Goal: Transaction & Acquisition: Obtain resource

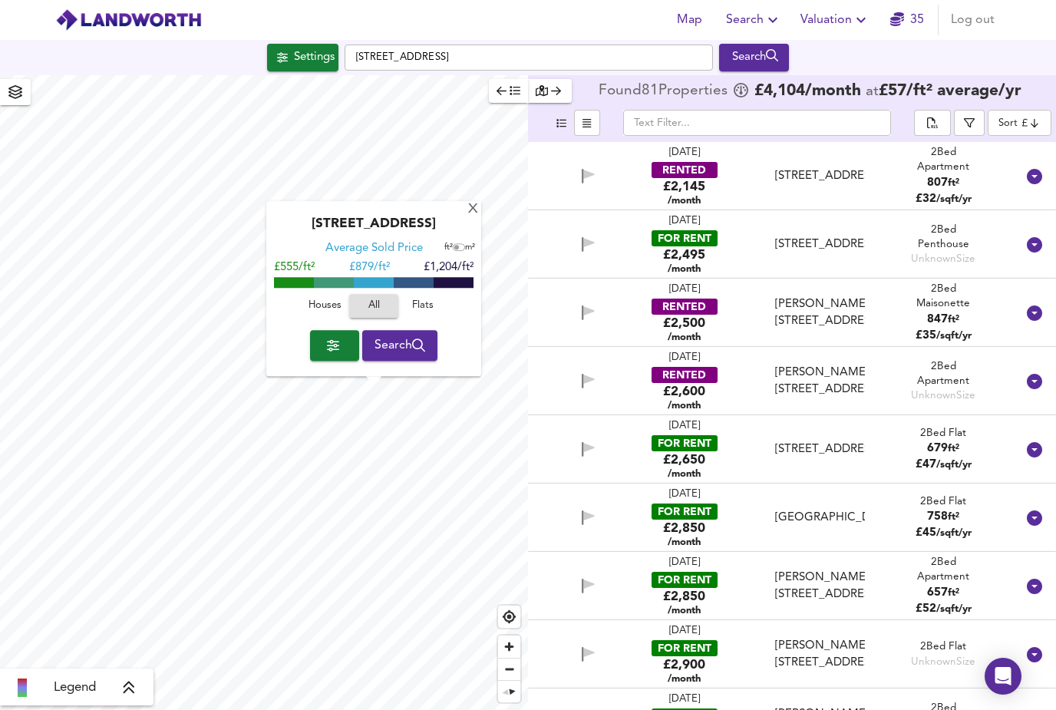
scroll to position [843, 0]
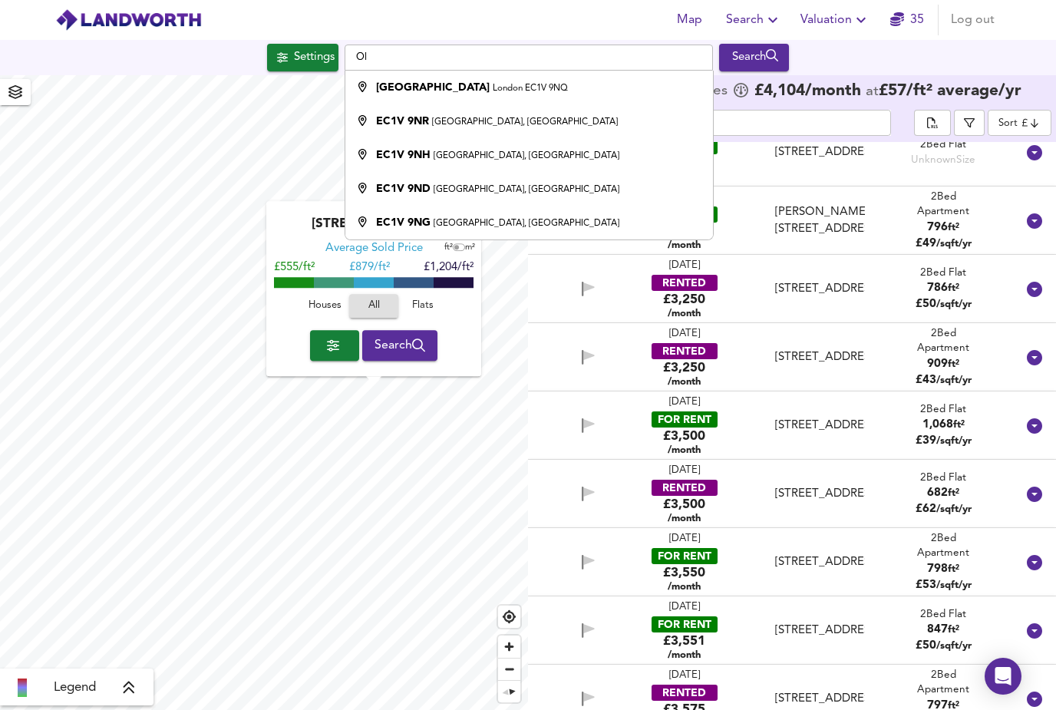
type input "O"
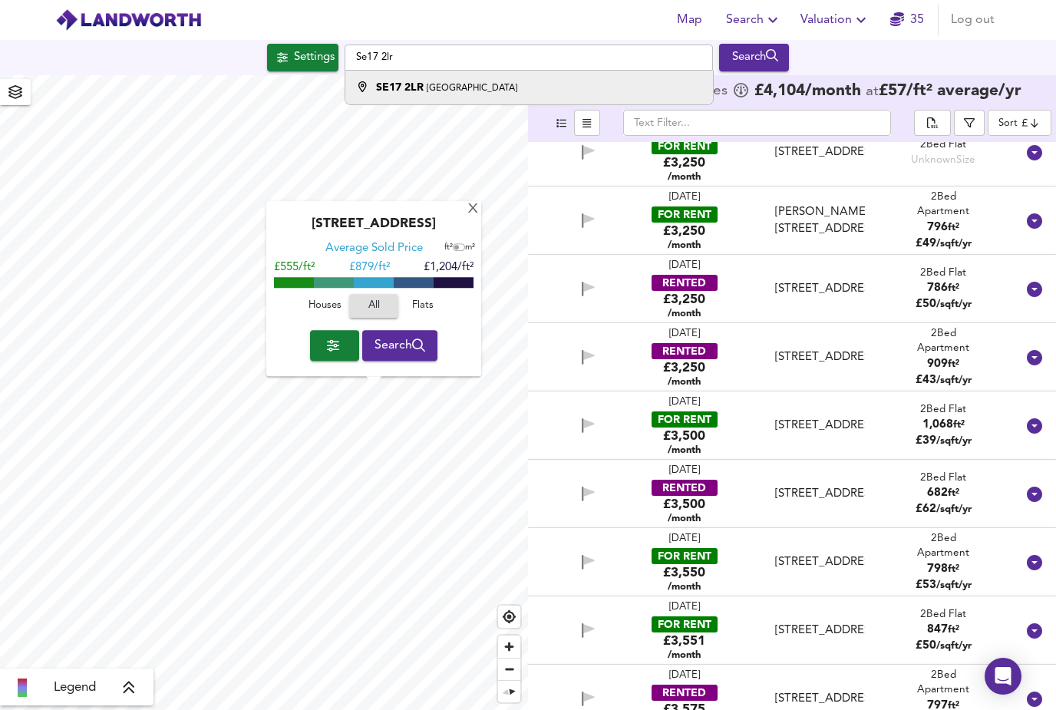
click at [444, 84] on small "[GEOGRAPHIC_DATA]" at bounding box center [472, 88] width 91 height 9
type input "London SE17 2LR"
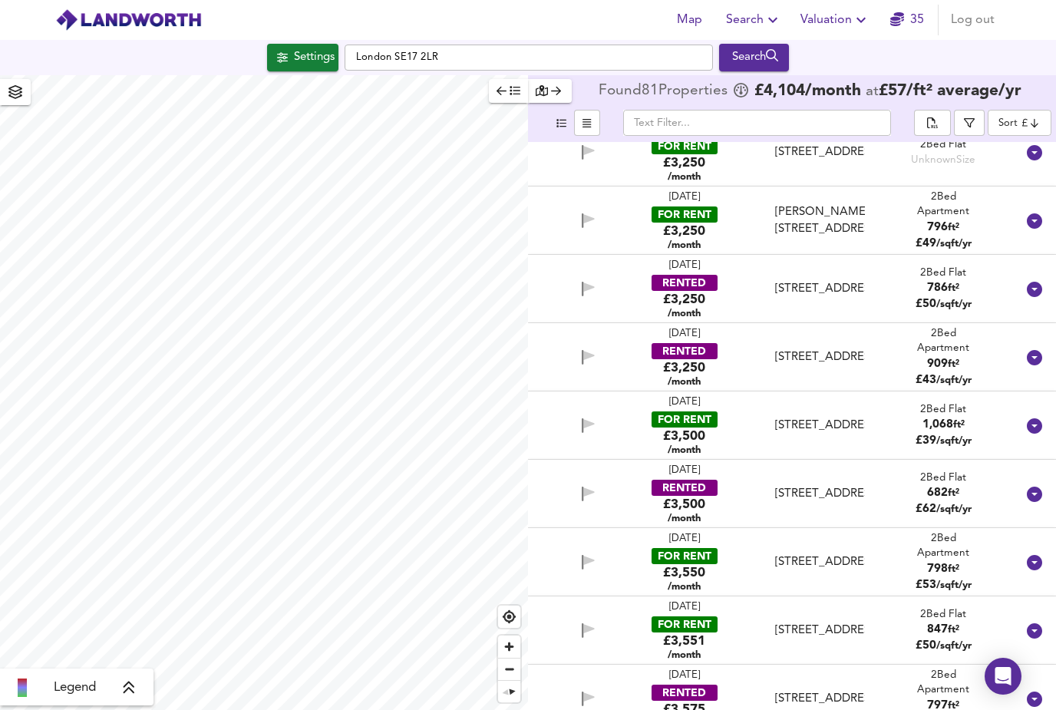
click at [764, 48] on div "Search" at bounding box center [754, 58] width 62 height 20
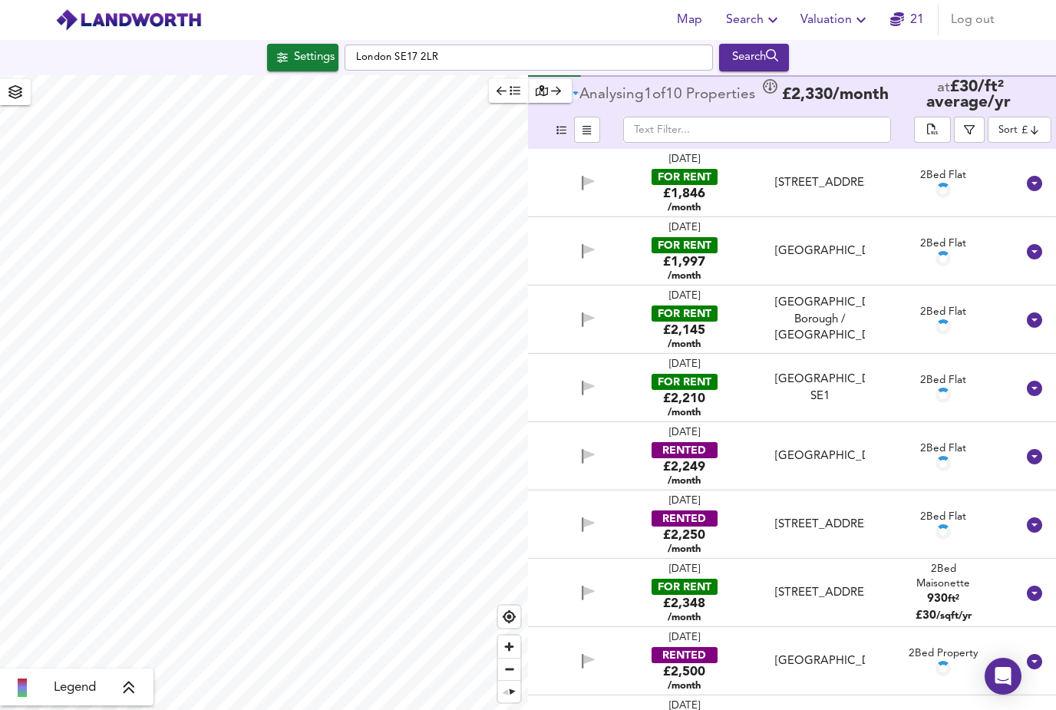
click at [305, 48] on div "Settings" at bounding box center [314, 58] width 41 height 20
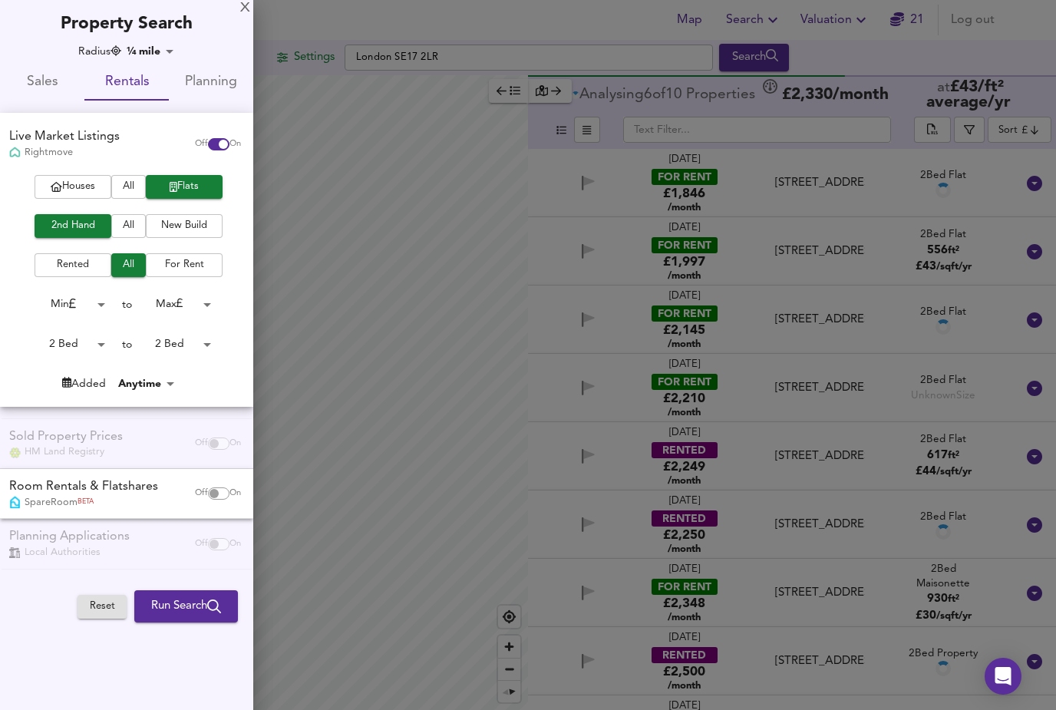
click at [110, 342] on body "Map Search Valuation 21 Log out Settings [GEOGRAPHIC_DATA] SE17 2LR Search Lege…" at bounding box center [528, 355] width 1056 height 710
click at [84, 348] on li "2 Bed" at bounding box center [68, 341] width 84 height 25
click at [99, 350] on body "Map Search Valuation 21 Log out Settings [GEOGRAPHIC_DATA] Search Legend Analys…" at bounding box center [528, 355] width 1056 height 710
click at [211, 345] on div at bounding box center [528, 355] width 1056 height 710
click at [213, 348] on body "Map Search Valuation 21 Log out Settings [GEOGRAPHIC_DATA] Search Legend Analys…" at bounding box center [528, 355] width 1056 height 710
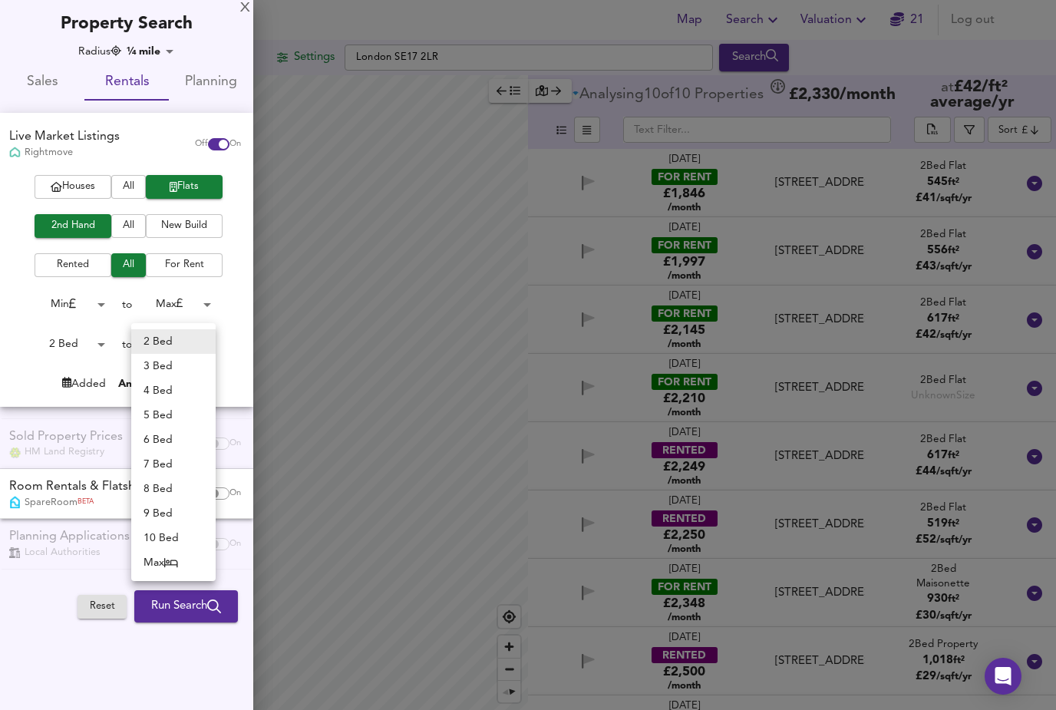
click at [176, 371] on li "3 Bed" at bounding box center [173, 366] width 84 height 25
type input "3"
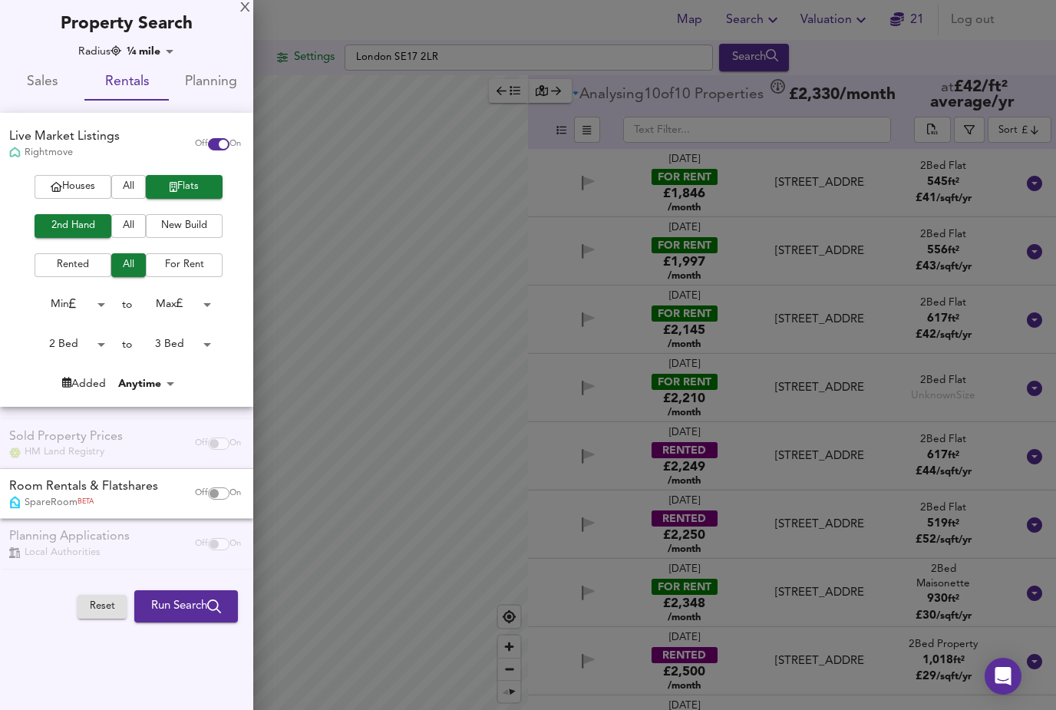
click at [107, 345] on body "Map Search Valuation 21 Log out Settings [GEOGRAPHIC_DATA] Search Legend Analys…" at bounding box center [528, 355] width 1056 height 710
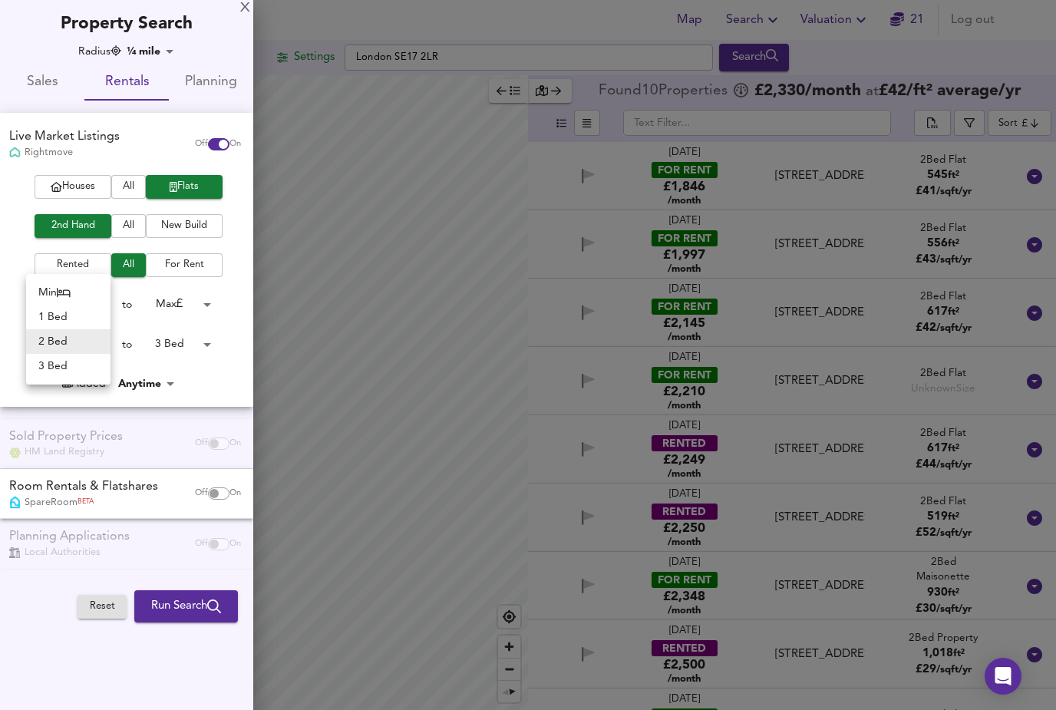
click at [72, 377] on li "3 Bed" at bounding box center [68, 366] width 84 height 25
type input "3"
click at [194, 605] on span "Run Search" at bounding box center [186, 606] width 70 height 20
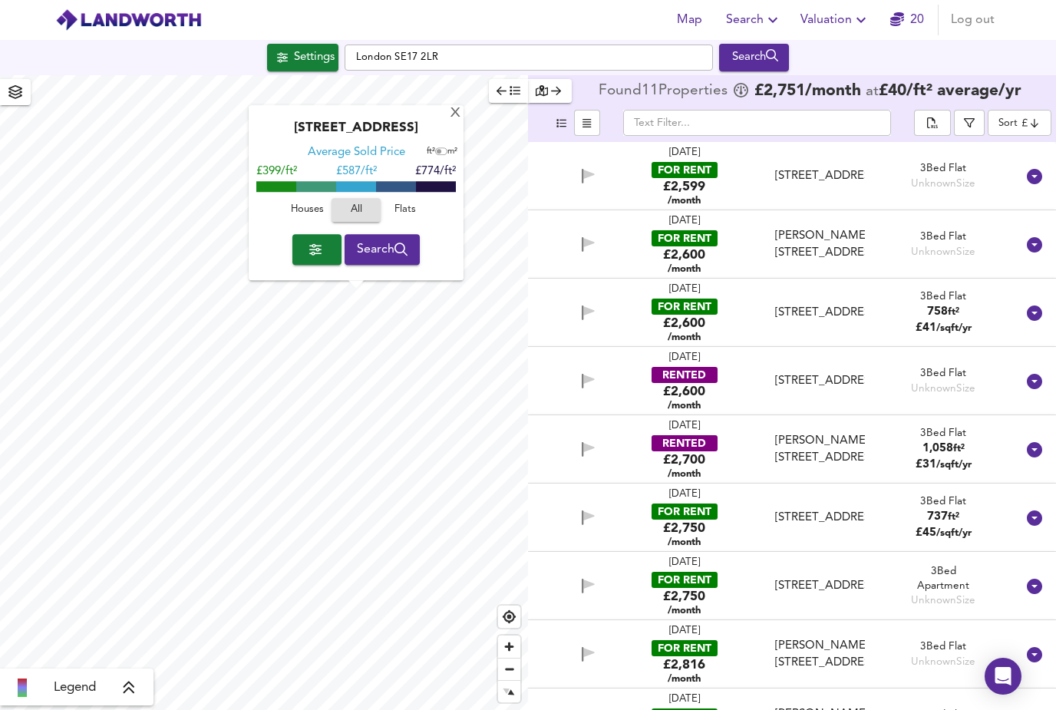
click at [691, 162] on div "FOR RENT" at bounding box center [684, 170] width 66 height 16
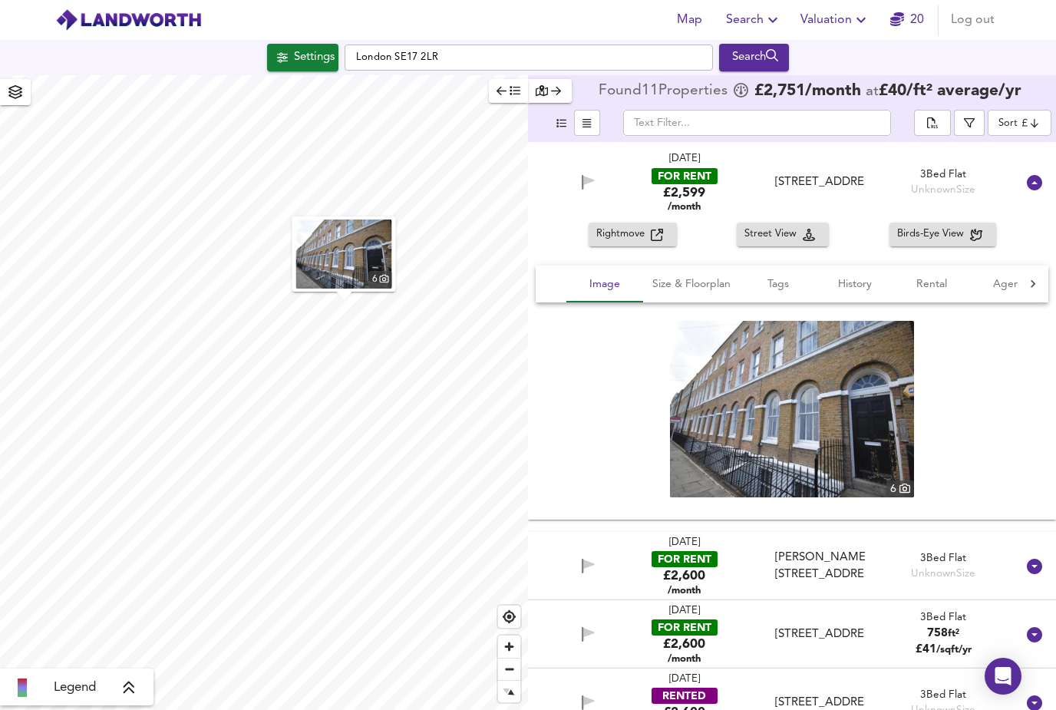
click at [1037, 175] on icon at bounding box center [1034, 182] width 15 height 15
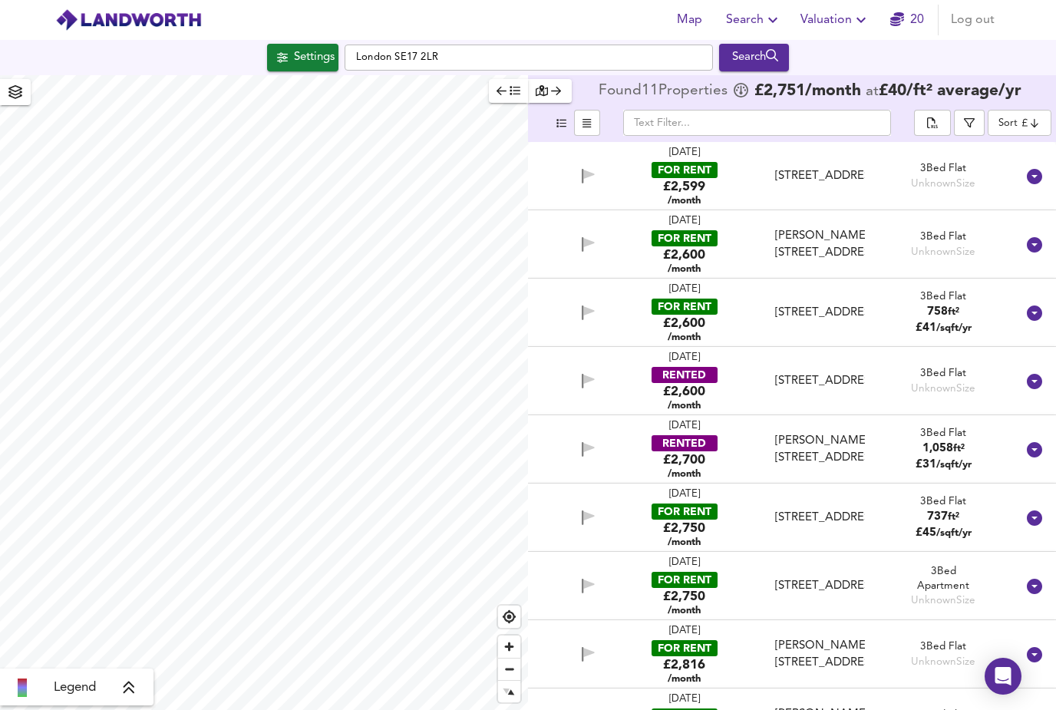
click at [799, 228] on div "[PERSON_NAME][STREET_ADDRESS]" at bounding box center [820, 244] width 90 height 33
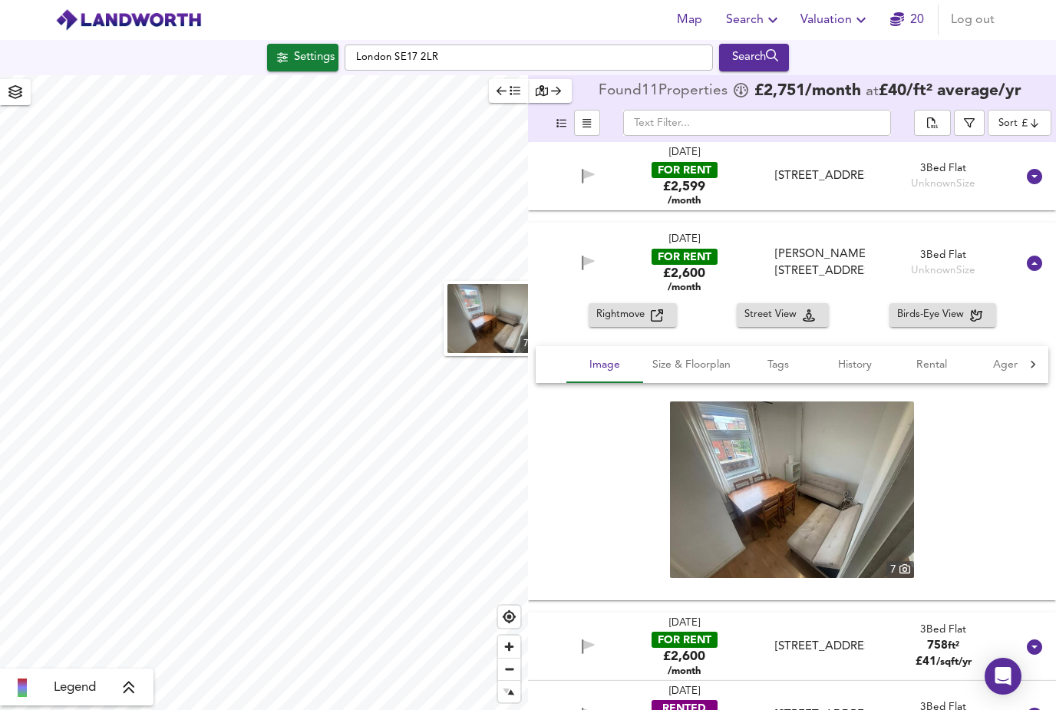
click at [1035, 256] on icon at bounding box center [1034, 263] width 15 height 15
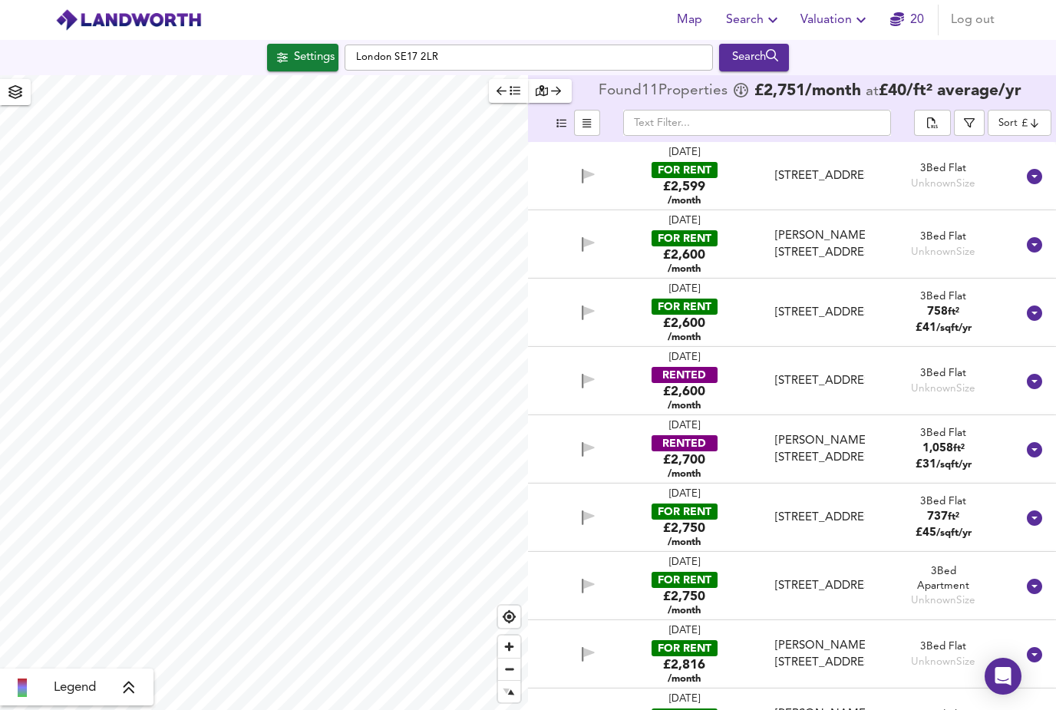
click at [842, 433] on div "[PERSON_NAME][STREET_ADDRESS]" at bounding box center [820, 449] width 90 height 33
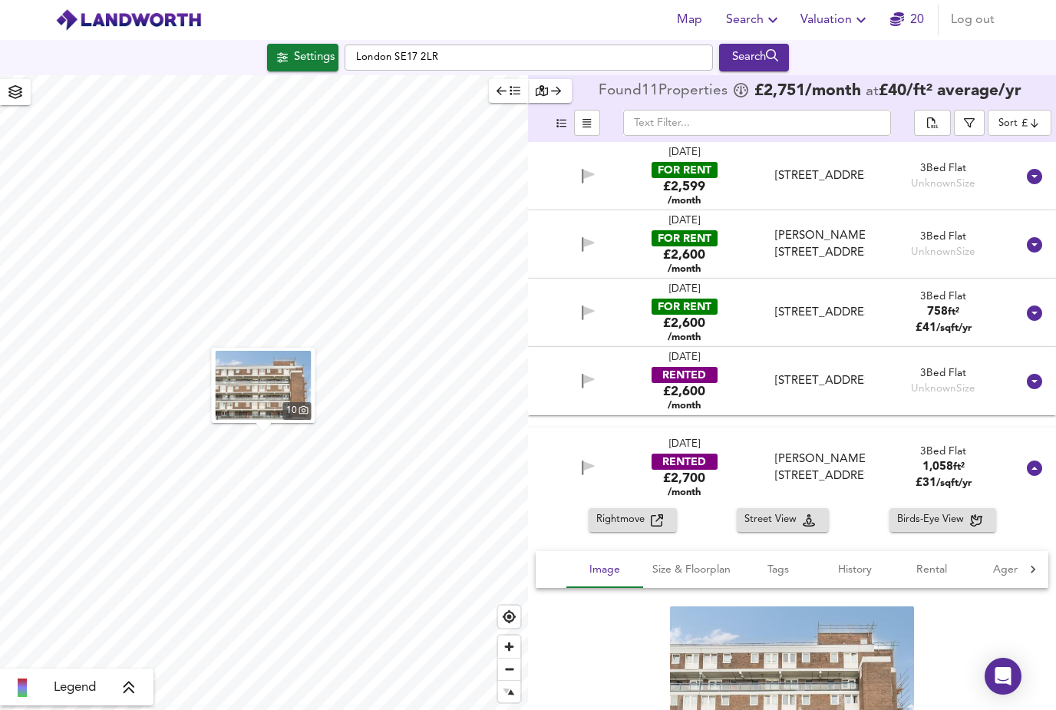
click at [1015, 602] on div "10" at bounding box center [792, 694] width 513 height 213
click at [1030, 169] on icon at bounding box center [1034, 176] width 15 height 15
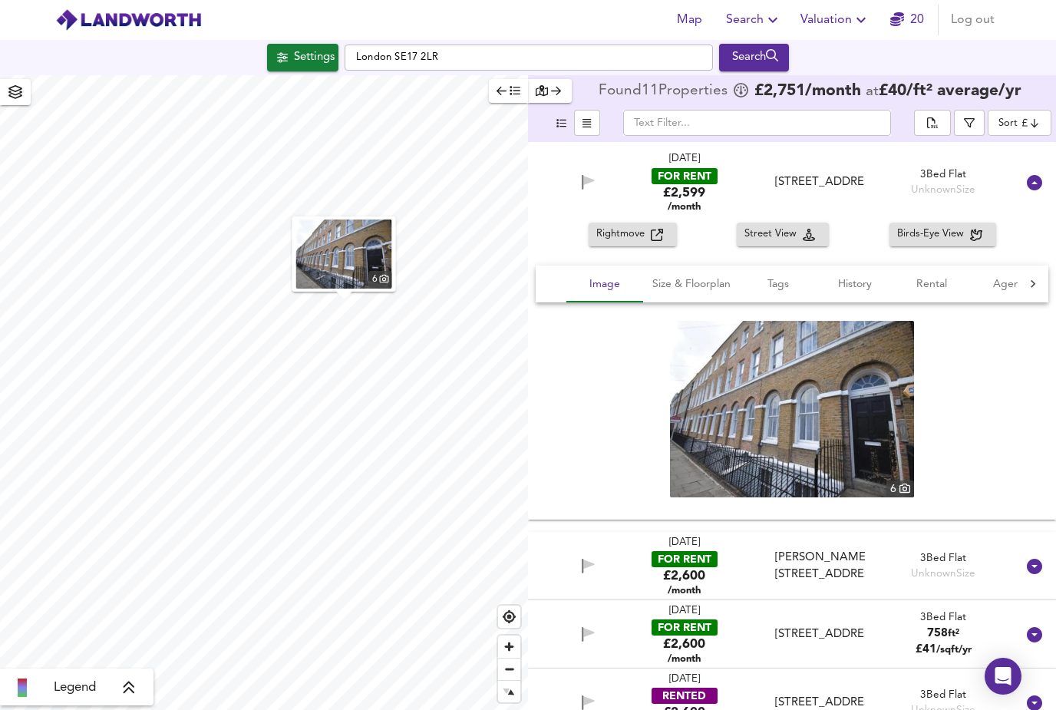
click at [1000, 328] on div "6" at bounding box center [792, 408] width 513 height 213
click at [1024, 393] on div "6" at bounding box center [792, 408] width 513 height 213
click at [1041, 173] on icon at bounding box center [1034, 182] width 18 height 18
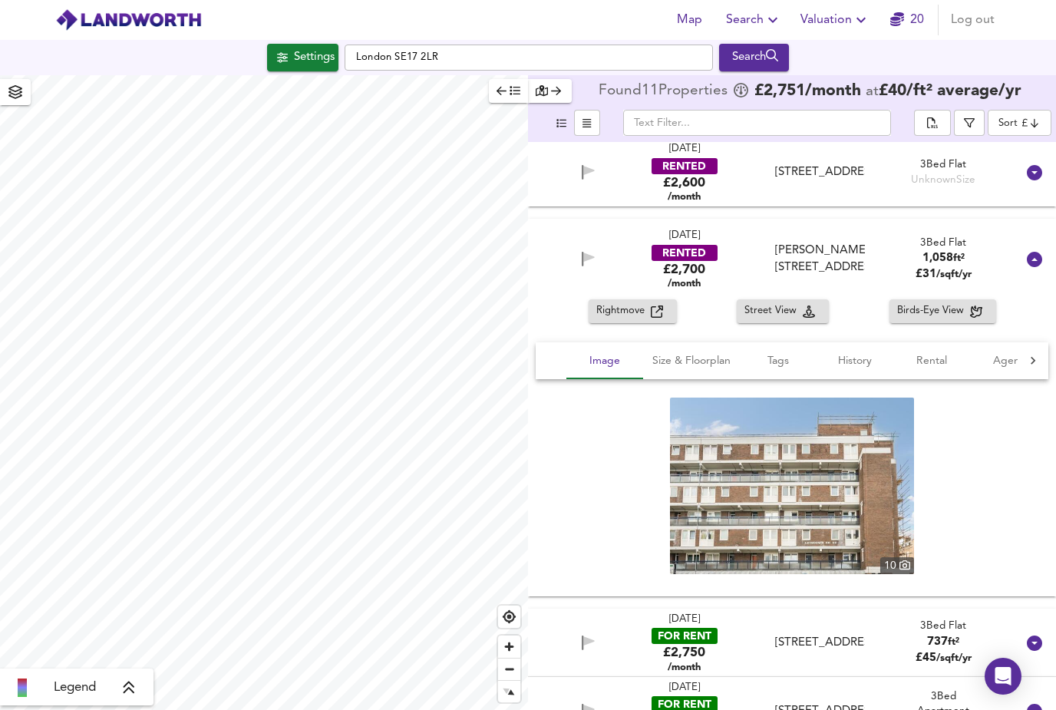
scroll to position [206, 0]
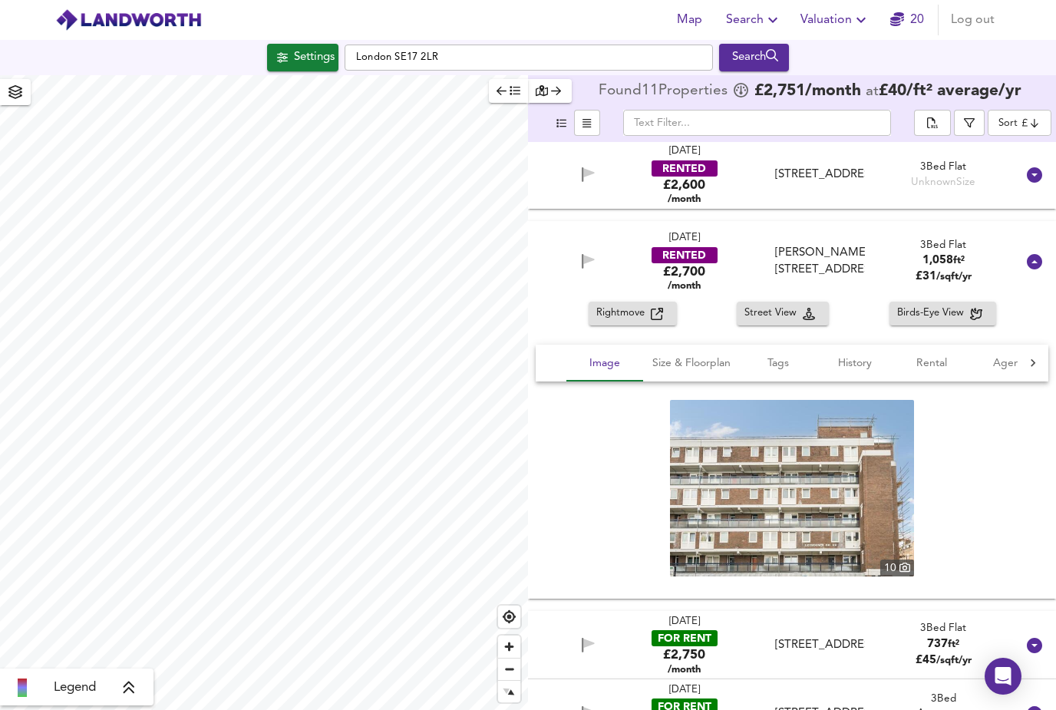
click at [1031, 265] on icon at bounding box center [1034, 261] width 15 height 15
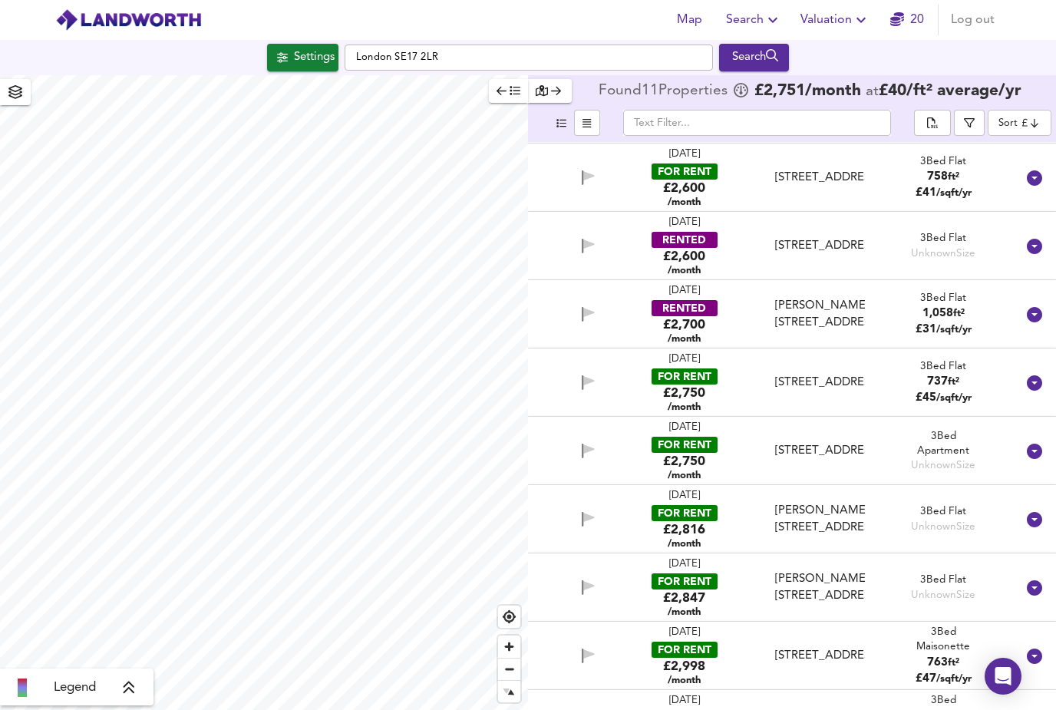
scroll to position [135, 0]
click at [702, 654] on div "FOR RENT" at bounding box center [684, 650] width 66 height 16
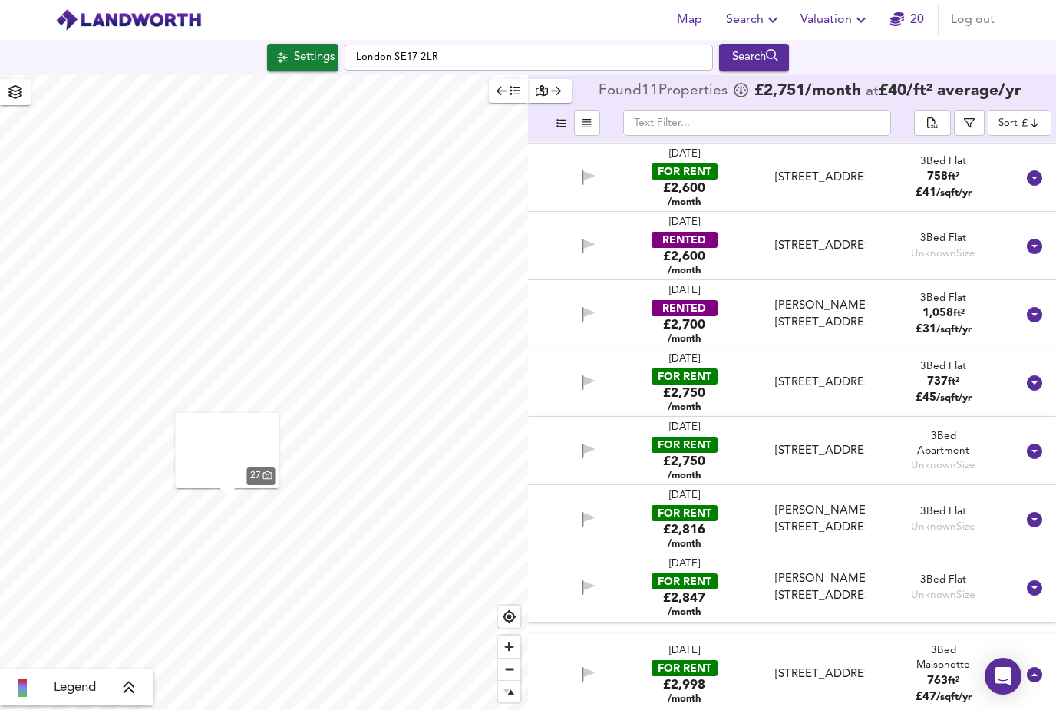
click at [700, 654] on div "[DATE]" at bounding box center [684, 651] width 31 height 15
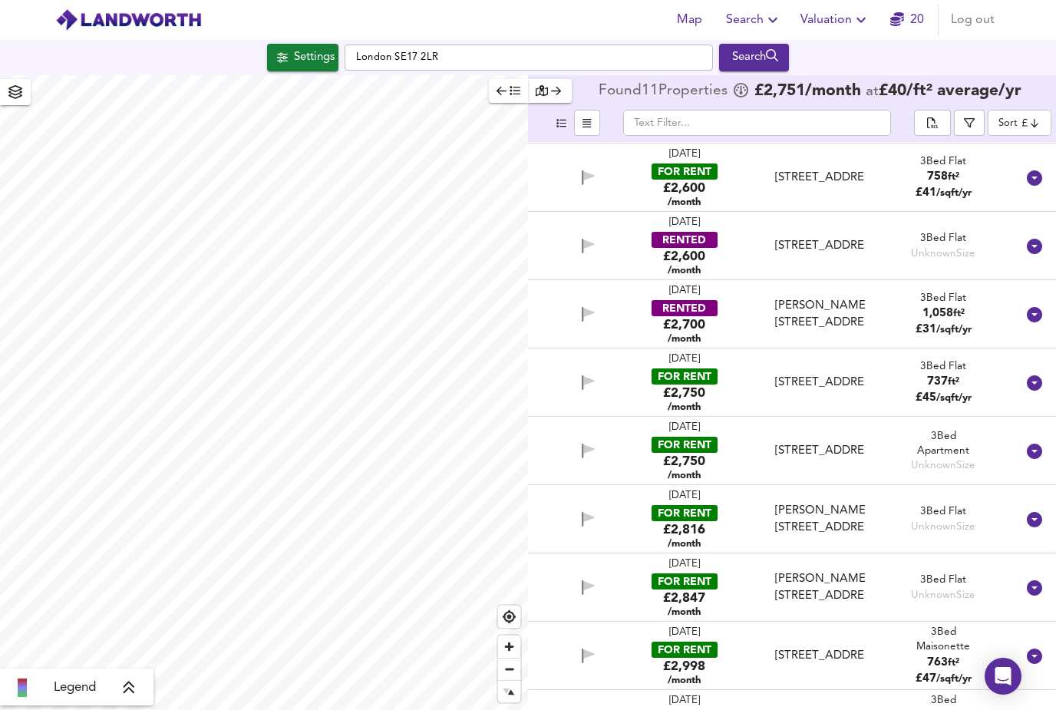
click at [705, 660] on div "£2,998 /month" at bounding box center [684, 672] width 42 height 29
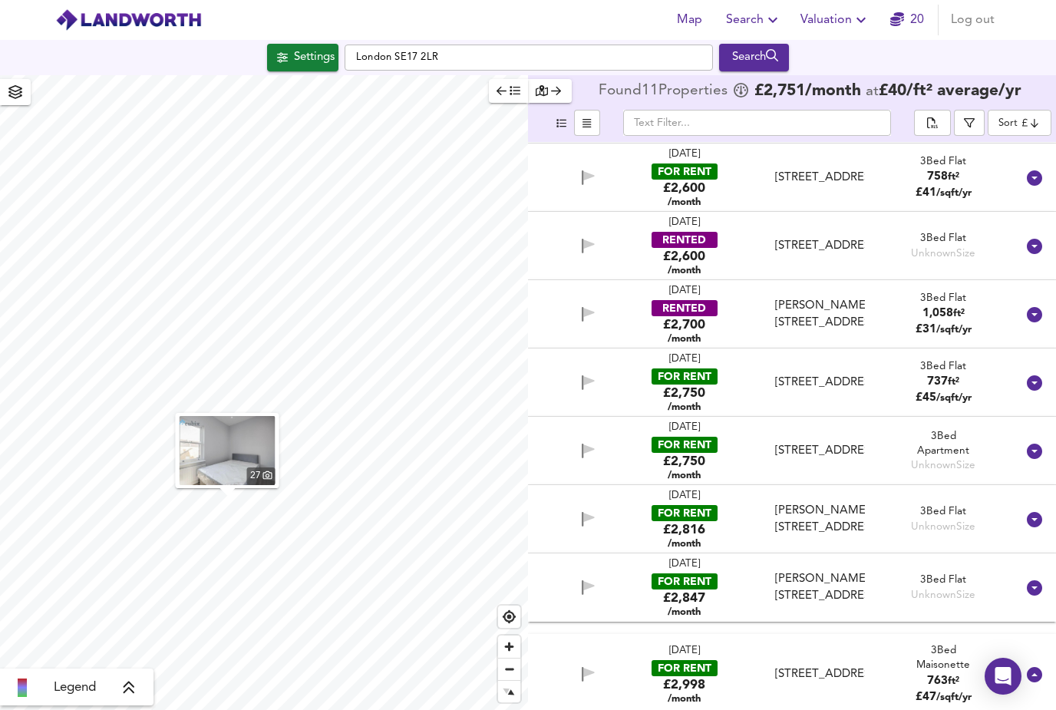
click at [838, 680] on div "[STREET_ADDRESS]" at bounding box center [820, 674] width 90 height 16
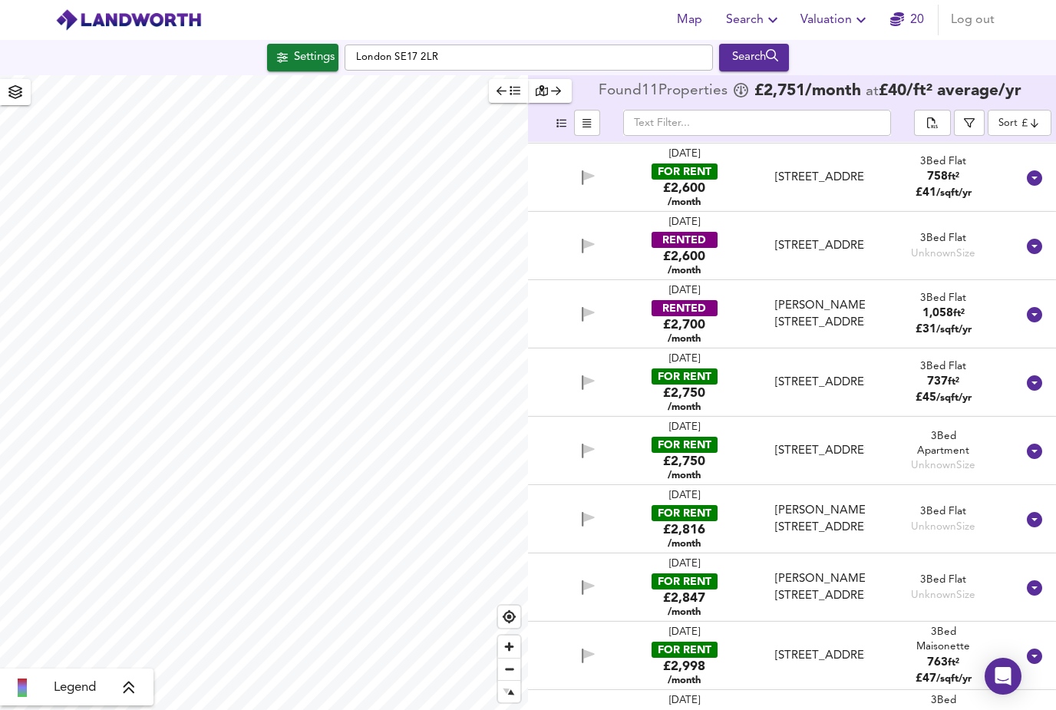
click at [835, 664] on div "[STREET_ADDRESS]" at bounding box center [820, 656] width 90 height 16
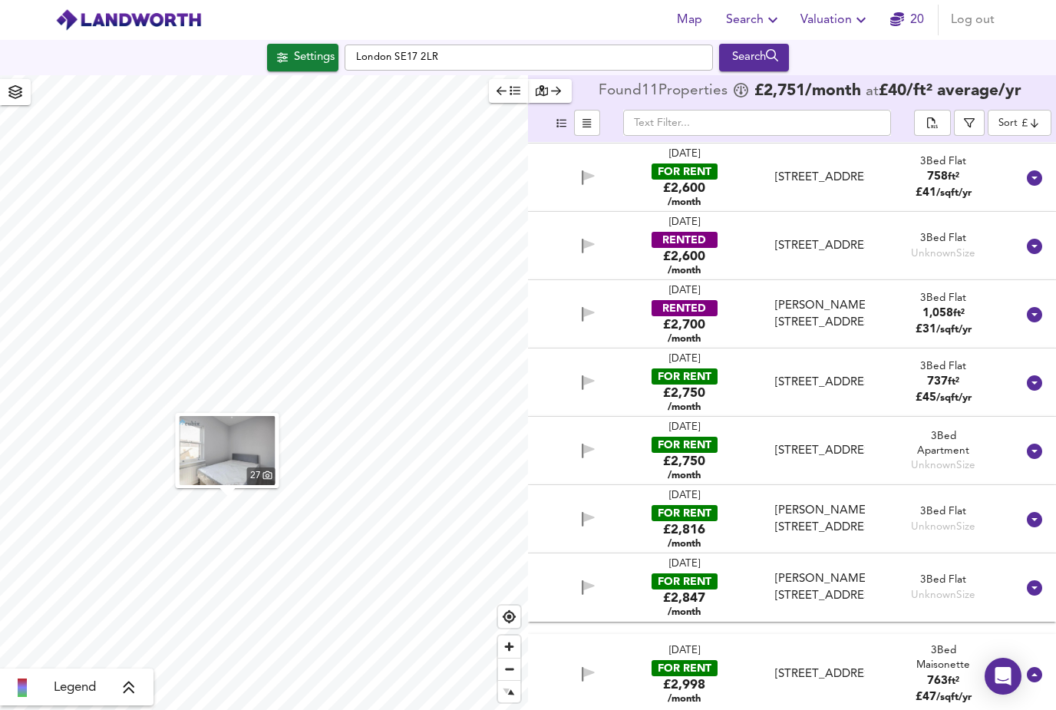
click at [244, 451] on img "button" at bounding box center [228, 450] width 96 height 69
click at [681, 329] on div "£2,700 /month" at bounding box center [684, 330] width 42 height 29
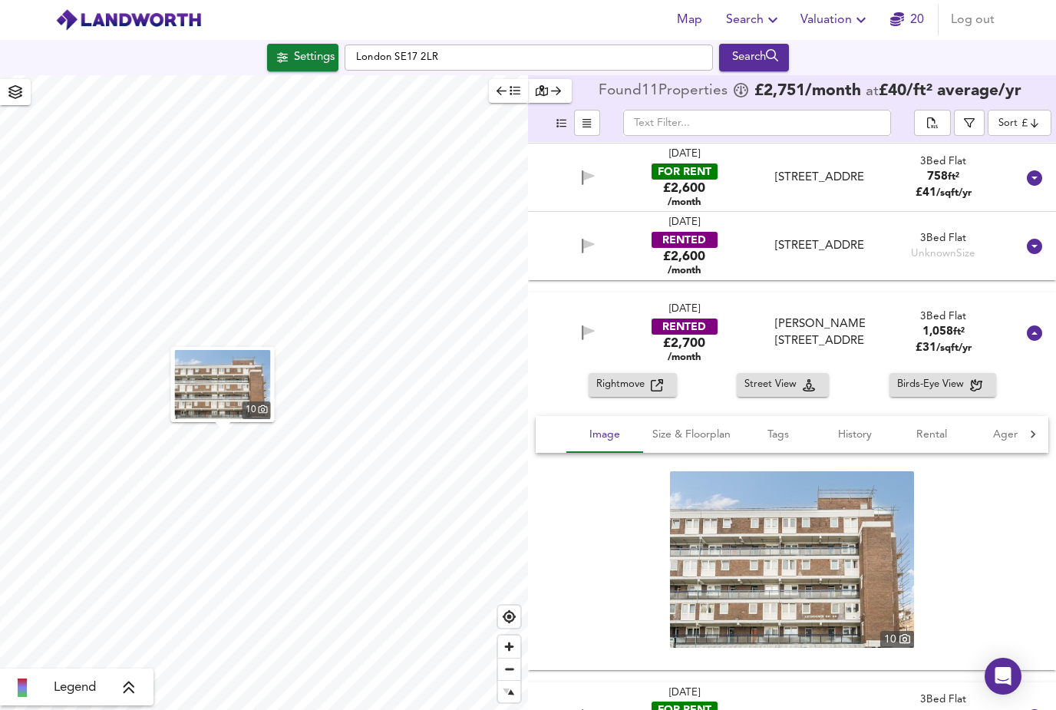
click at [678, 437] on span "Size & Floorplan" at bounding box center [691, 434] width 78 height 19
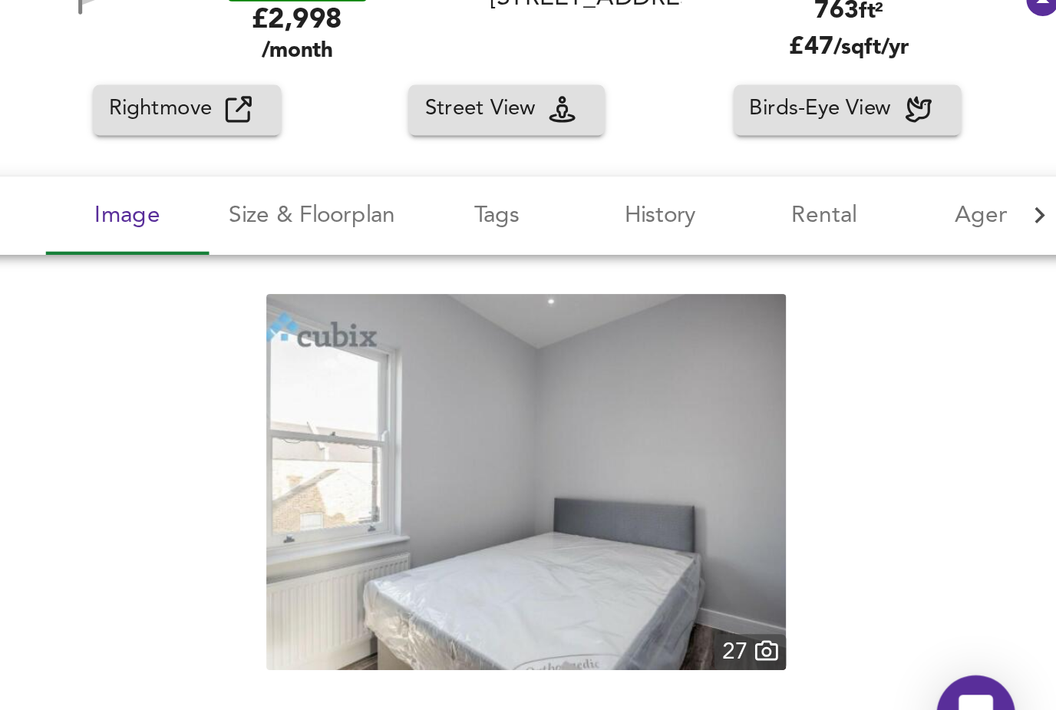
scroll to position [801, 0]
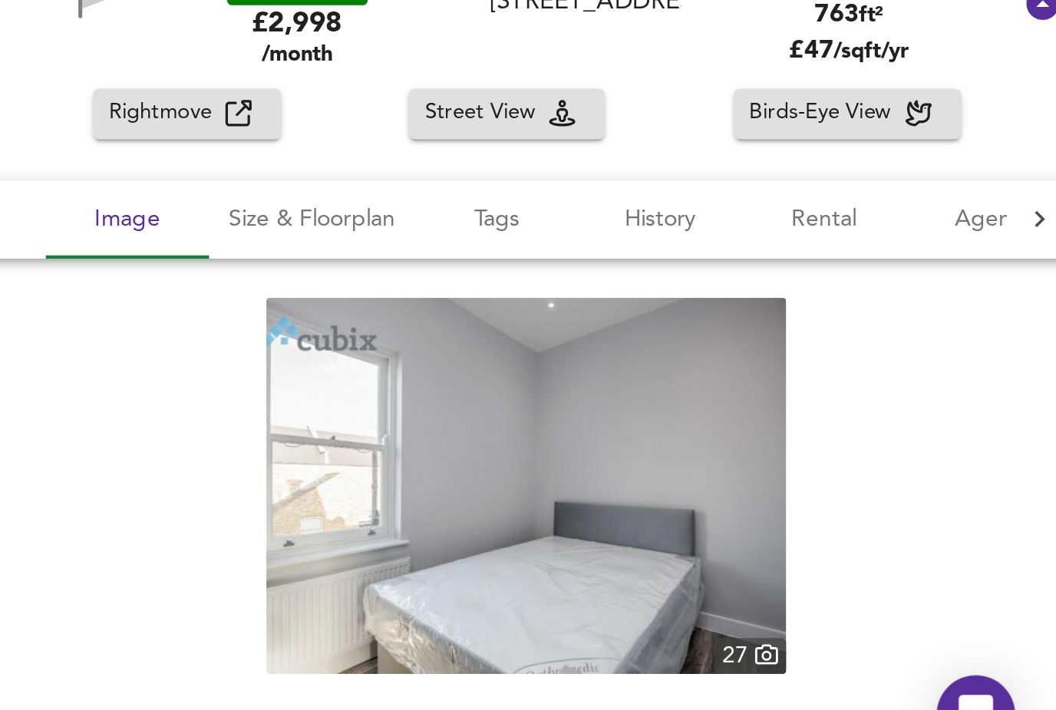
click at [670, 480] on img at bounding box center [792, 568] width 244 height 176
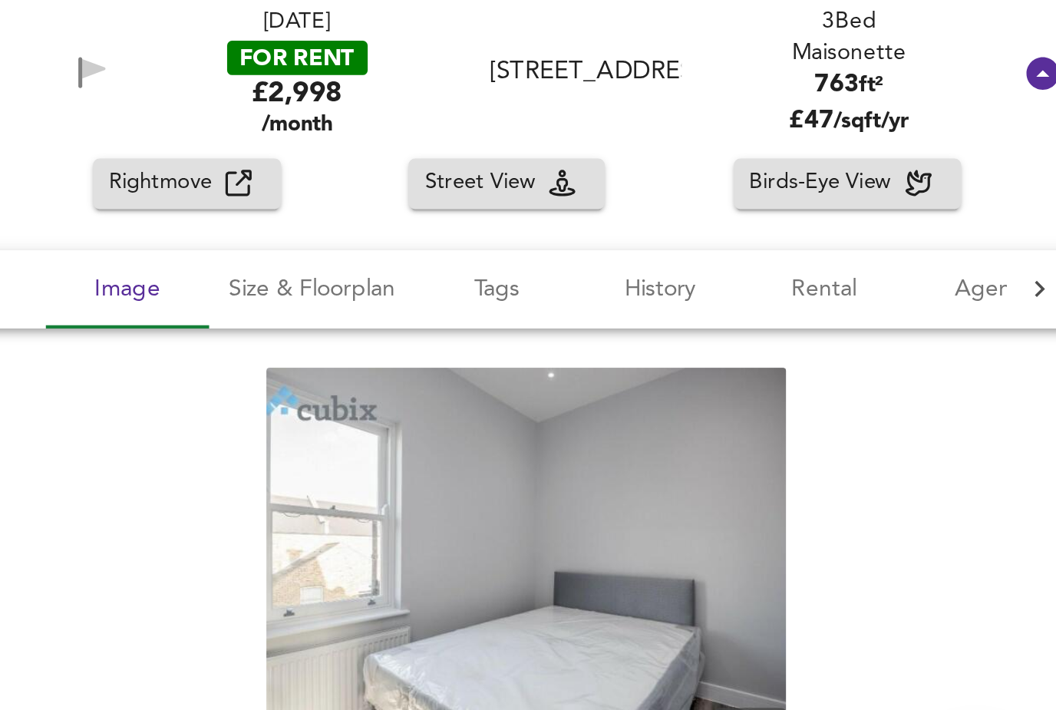
type input "2"
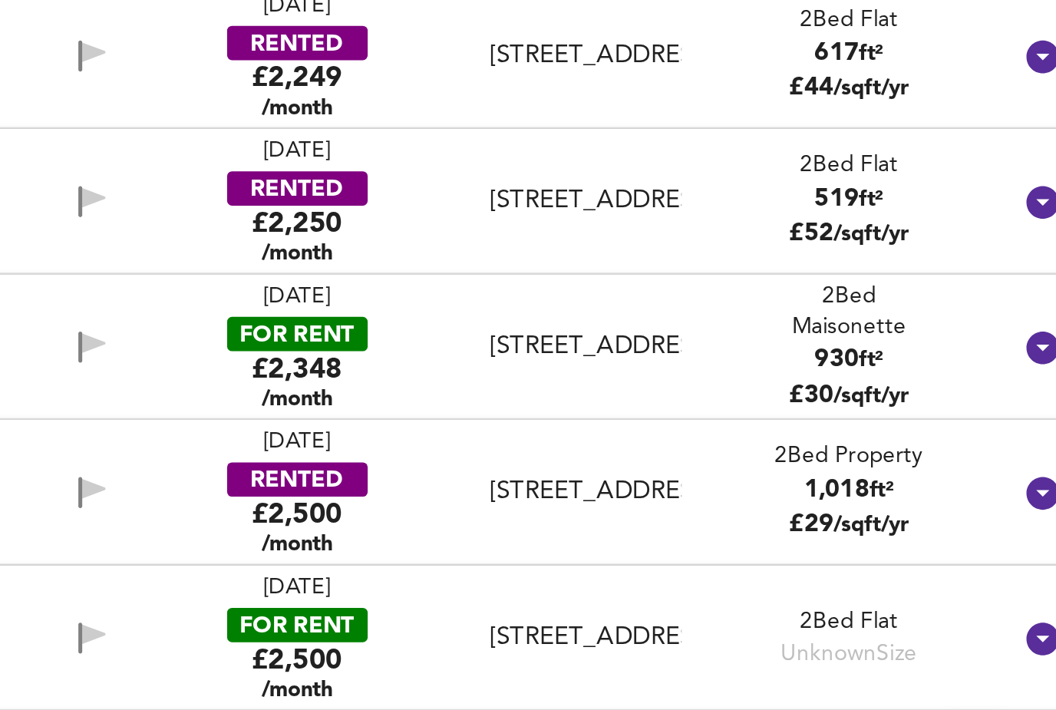
scroll to position [49, 0]
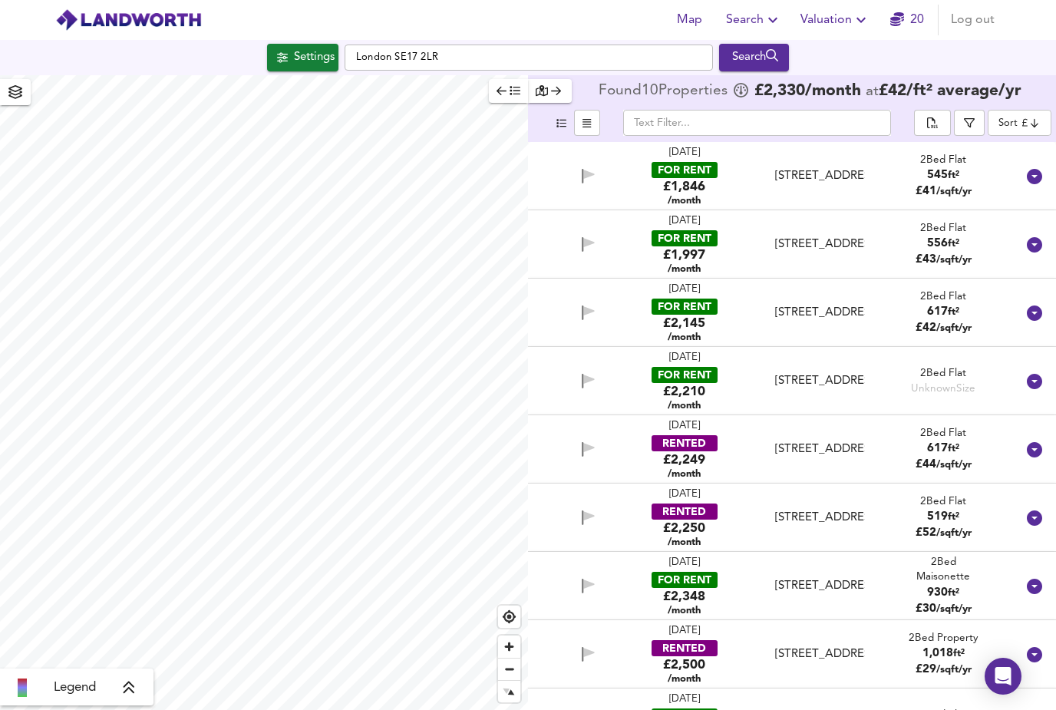
type input "3"
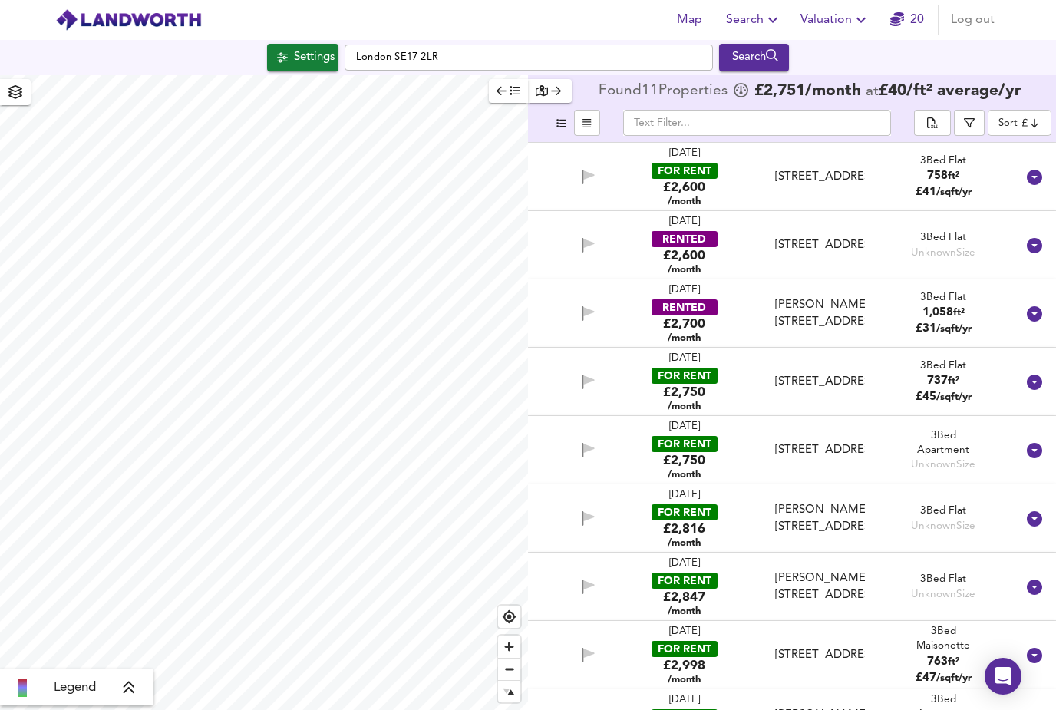
scroll to position [135, 0]
click at [700, 180] on div "£2,600 /month" at bounding box center [684, 194] width 42 height 29
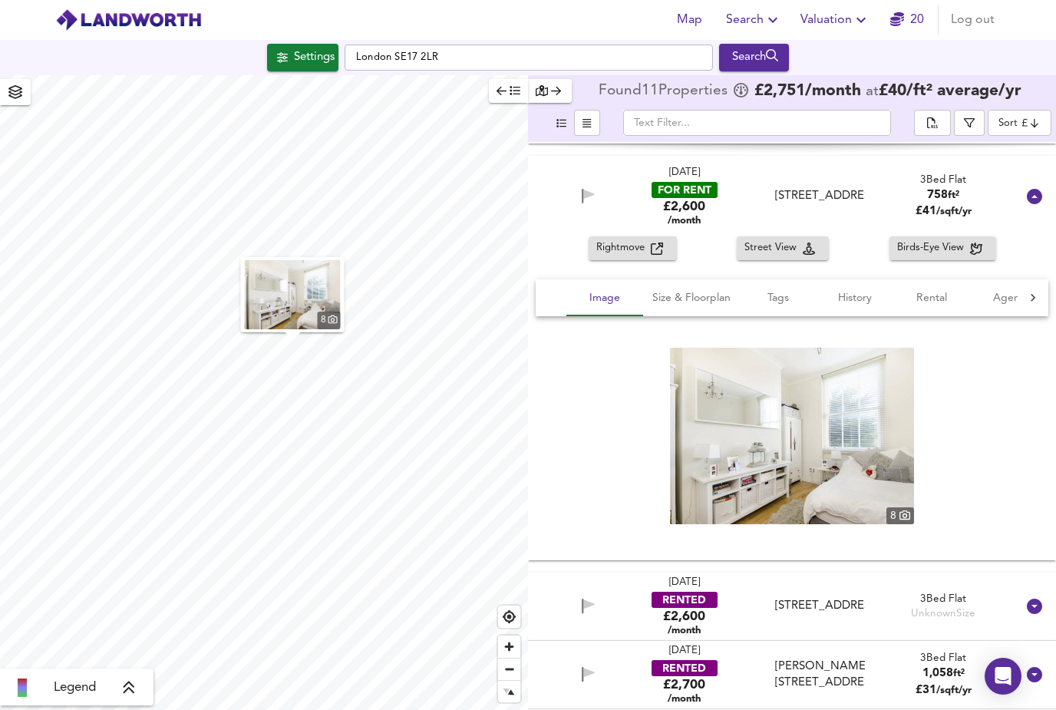
click at [847, 395] on img at bounding box center [792, 436] width 244 height 176
click at [1042, 187] on icon at bounding box center [1034, 196] width 18 height 18
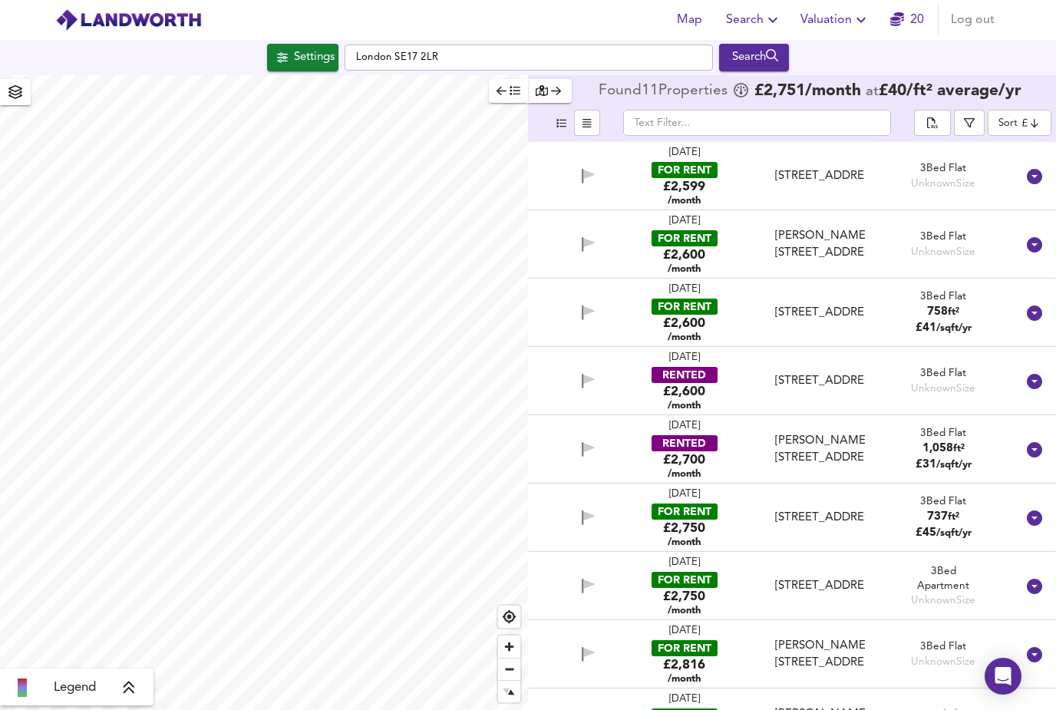
scroll to position [0, 0]
